Goal: Transaction & Acquisition: Purchase product/service

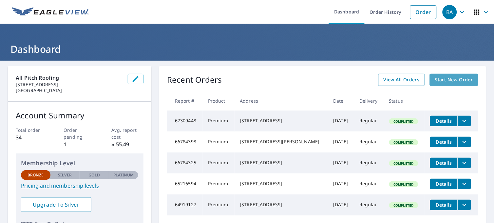
click at [451, 81] on span "Start New Order" at bounding box center [454, 80] width 38 height 8
click at [461, 117] on icon "filesDropdownBtn-67309448" at bounding box center [465, 121] width 8 height 8
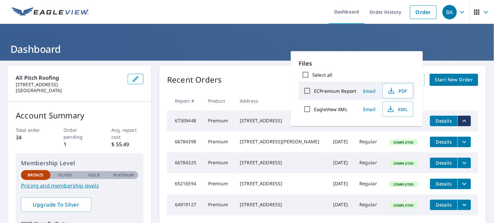
click at [440, 65] on div "All Pitch Roofing [STREET_ADDRESS] Account Summary Total order 34 Order pending…" at bounding box center [247, 192] width 494 height 263
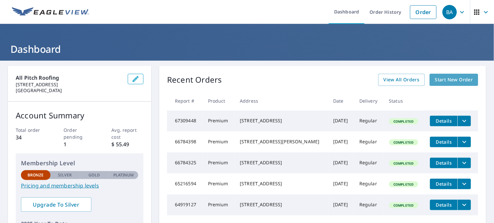
click at [448, 81] on span "Start New Order" at bounding box center [454, 80] width 38 height 8
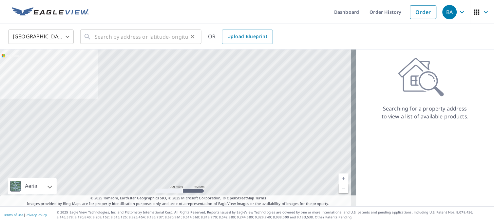
click at [92, 37] on div "​" at bounding box center [140, 36] width 121 height 14
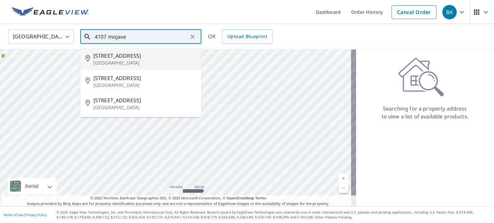
click at [108, 56] on span "[STREET_ADDRESS]" at bounding box center [144, 56] width 103 height 8
type input "[STREET_ADDRESS]"
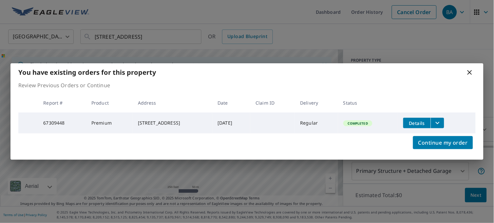
click at [486, 95] on div "You have existing orders for this property Review Previous Orders or Continue R…" at bounding box center [247, 111] width 494 height 223
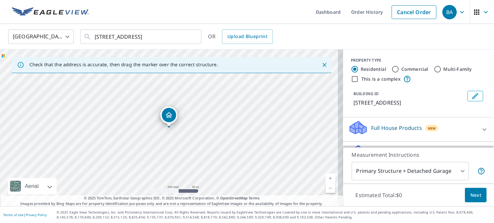
click at [486, 95] on div "You have existing orders for this property Review Previous Orders or Continue R…" at bounding box center [247, 111] width 494 height 223
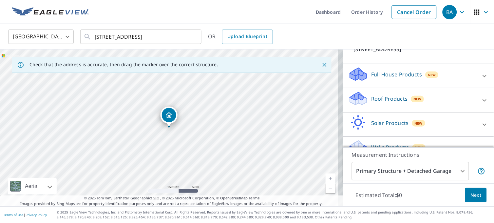
scroll to position [67, 0]
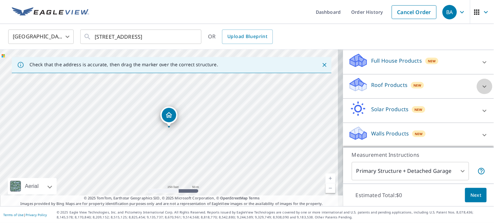
click at [481, 87] on icon at bounding box center [485, 87] width 8 height 8
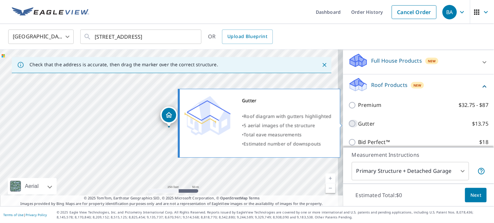
click at [349, 121] on input "Gutter $13.75" at bounding box center [354, 124] width 10 height 8
checkbox input "true"
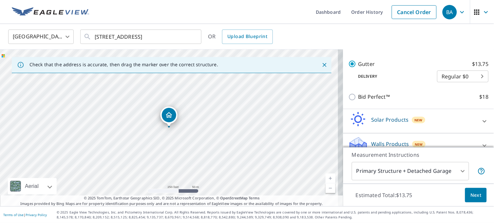
scroll to position [144, 0]
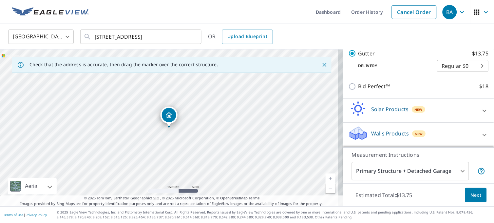
click at [471, 194] on span "Next" at bounding box center [476, 195] width 11 height 8
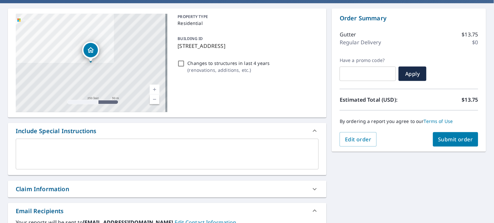
scroll to position [50, 0]
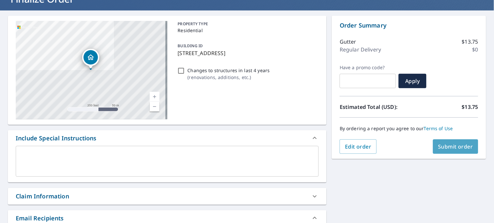
click at [439, 146] on span "Submit order" at bounding box center [456, 146] width 35 height 7
